Goal: Transaction & Acquisition: Purchase product/service

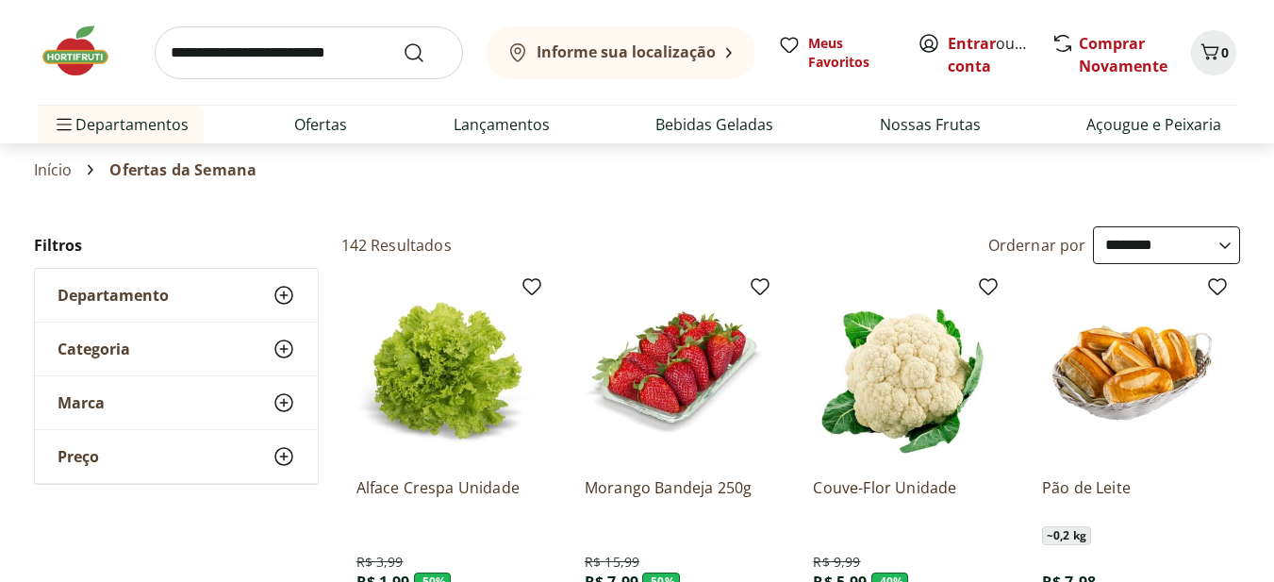
select select "**********"
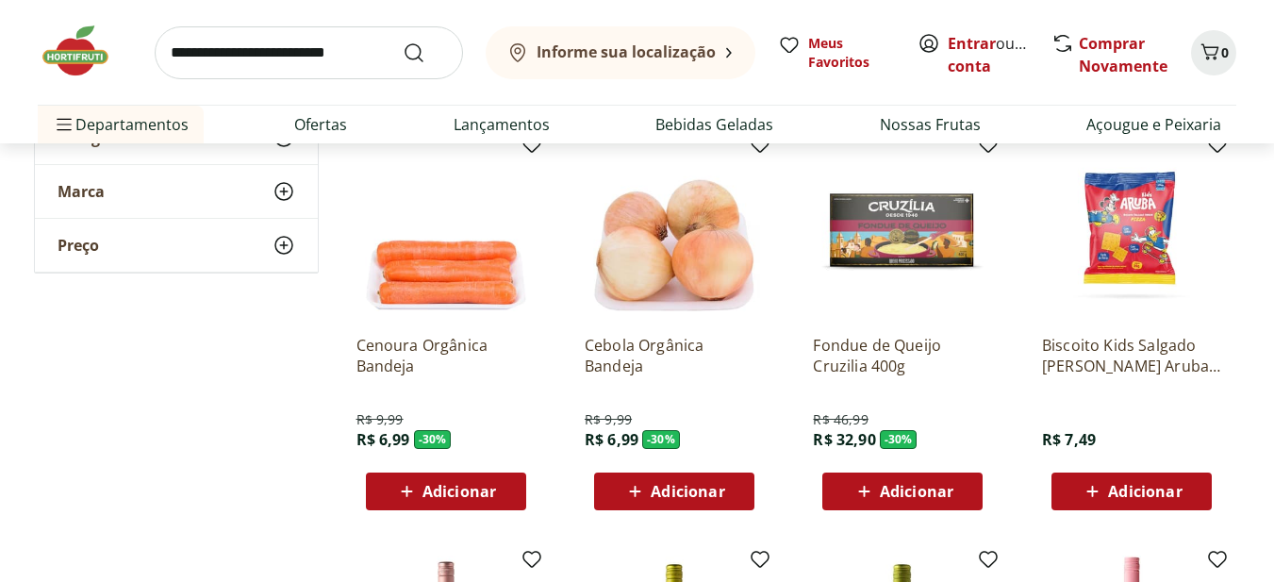
scroll to position [566, 0]
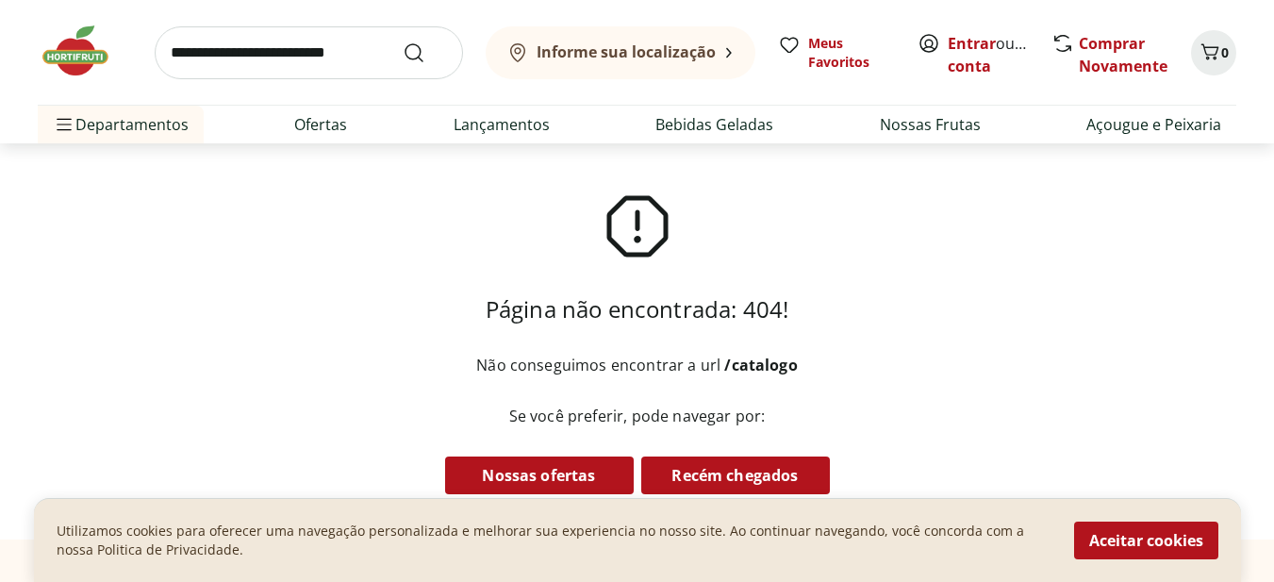
click at [83, 38] on img at bounding box center [85, 51] width 94 height 57
